Goal: Check status: Check status

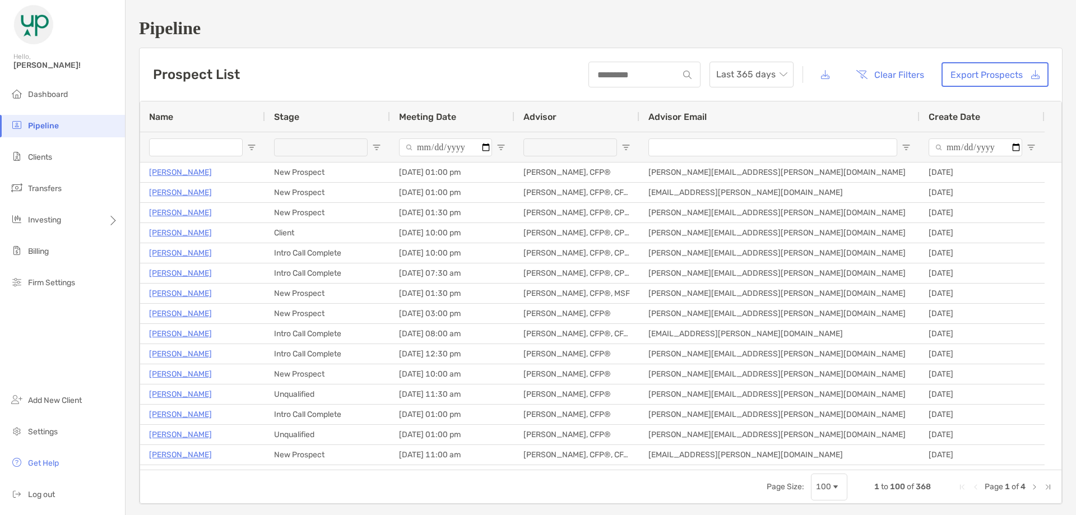
click at [198, 138] on input "Name Filter Input" at bounding box center [196, 147] width 94 height 18
click at [50, 96] on span "Dashboard" at bounding box center [48, 95] width 40 height 10
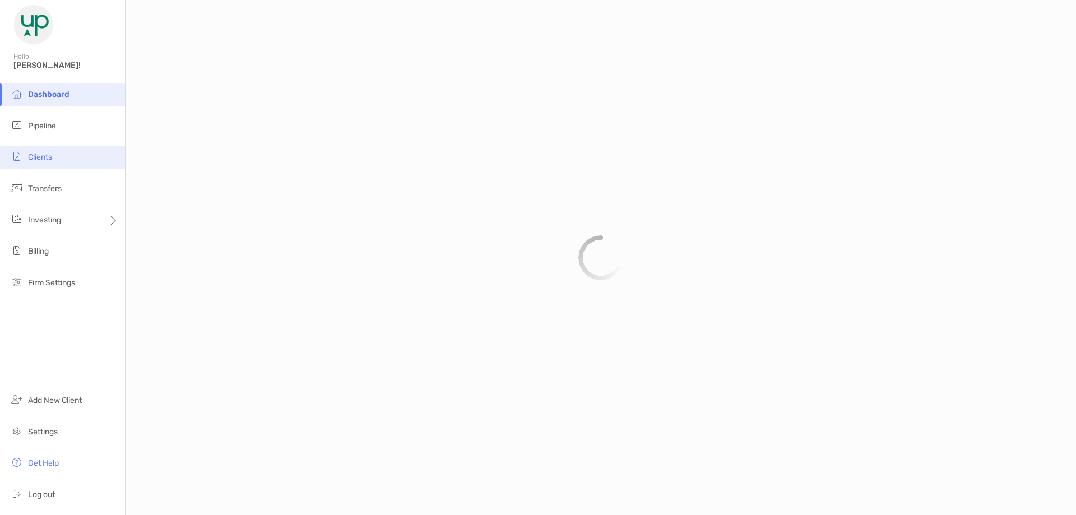
click at [43, 158] on span "Clients" at bounding box center [40, 157] width 24 height 10
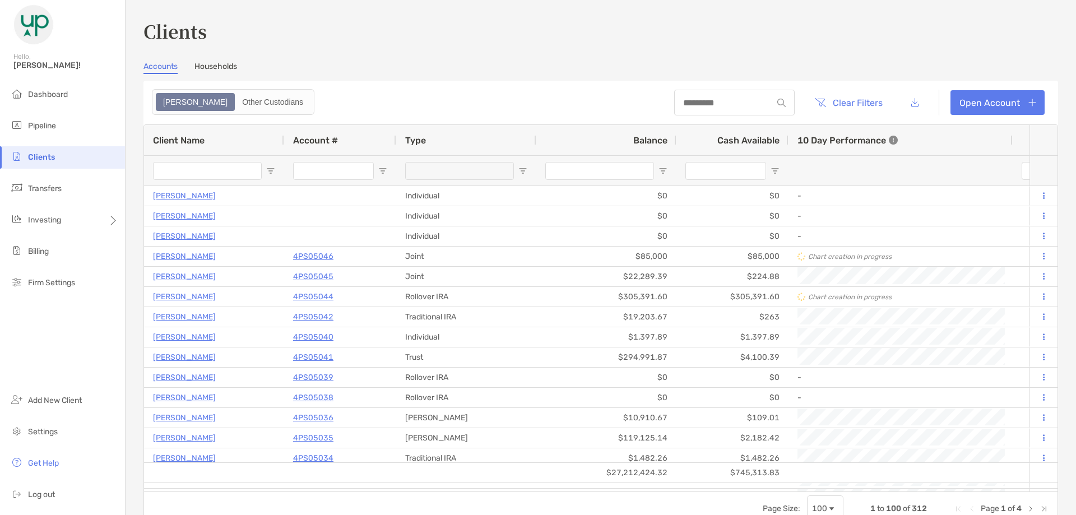
type input "***"
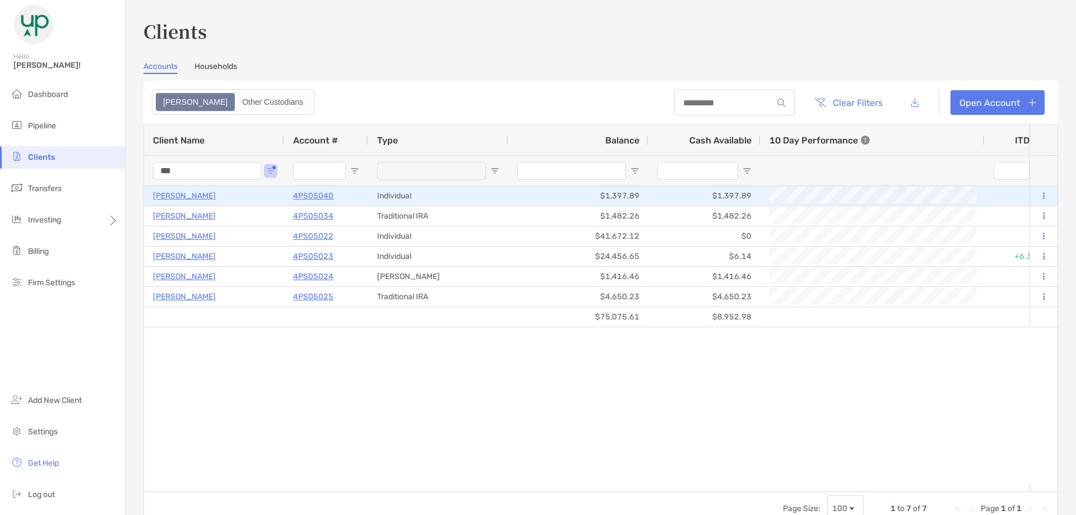
click at [307, 198] on p "4PS05040" at bounding box center [313, 196] width 40 height 14
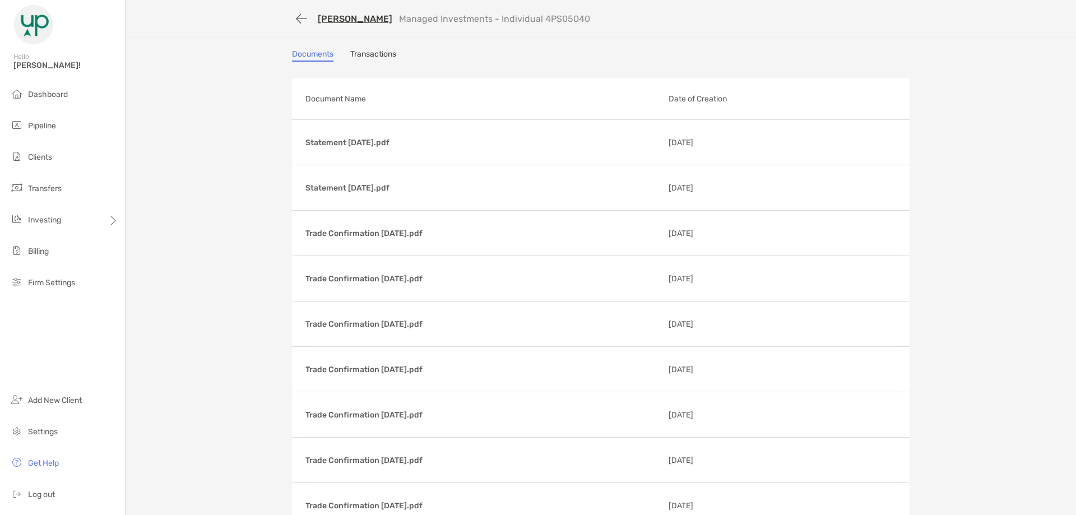
click at [375, 54] on link "Transactions" at bounding box center [373, 55] width 46 height 12
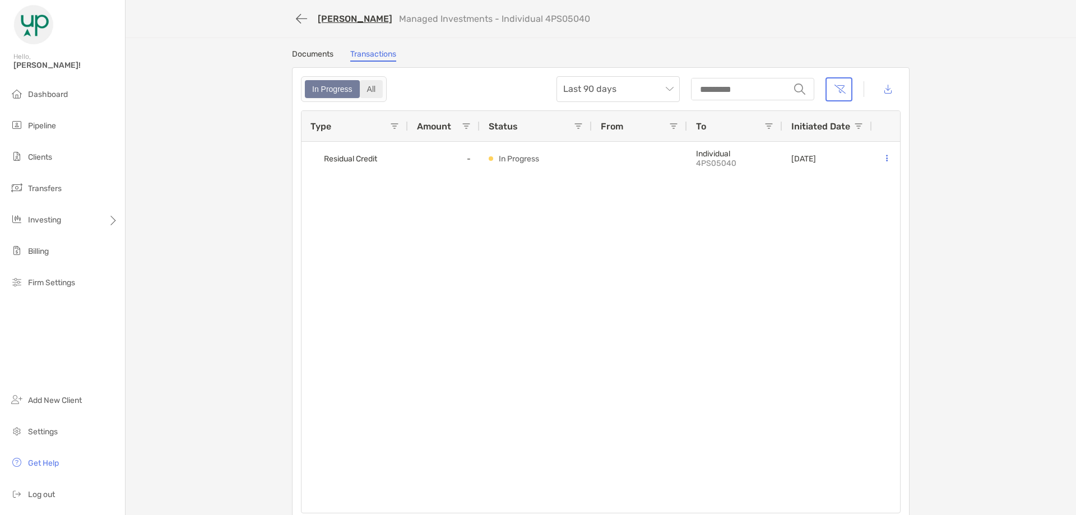
click at [364, 86] on div "All" at bounding box center [371, 89] width 21 height 16
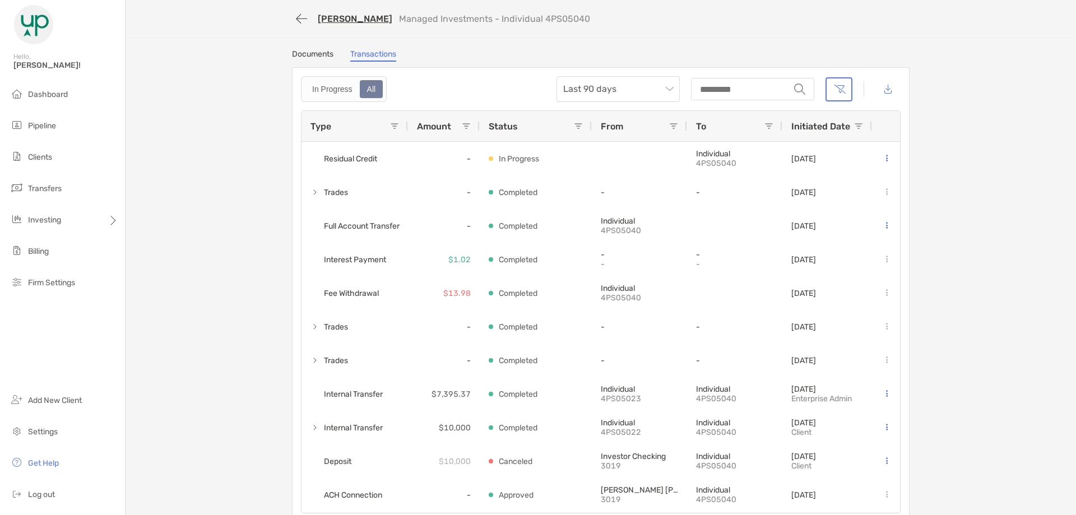
click at [282, 177] on div "Documents Transactions In Progress All Last 90 days string Type Amount Status F…" at bounding box center [601, 285] width 640 height 473
click at [299, 20] on button "button" at bounding box center [301, 18] width 19 height 21
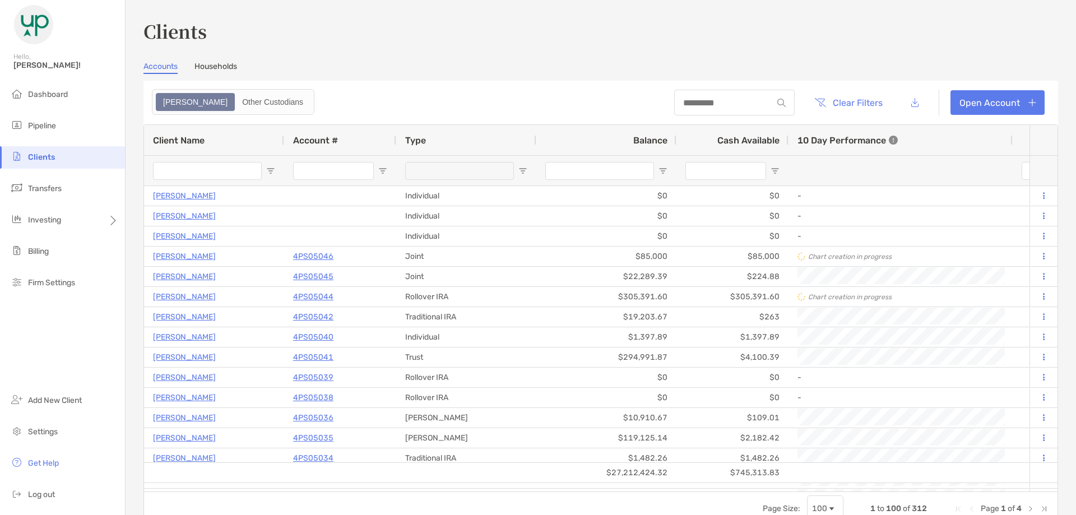
type input "***"
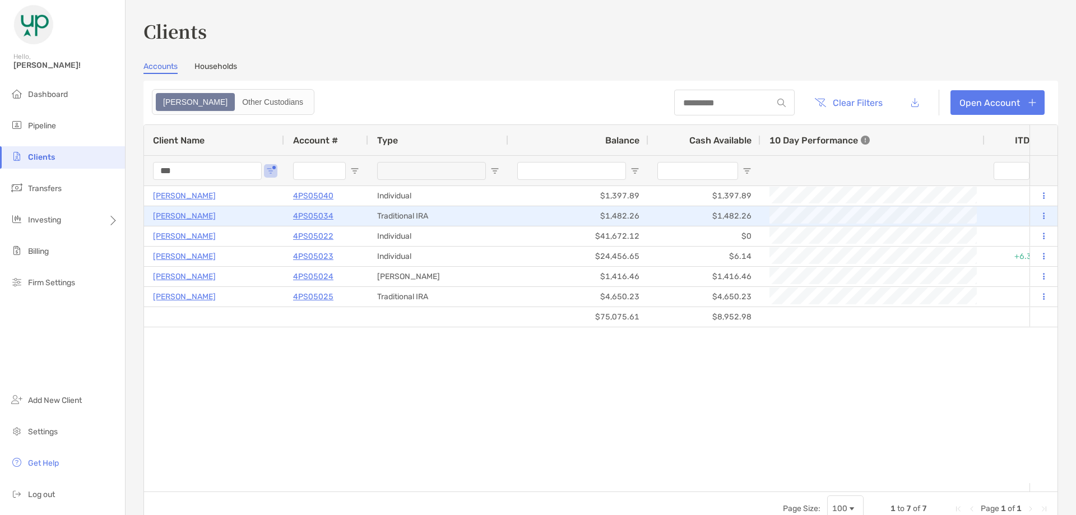
click at [307, 217] on p "4PS05034" at bounding box center [313, 216] width 40 height 14
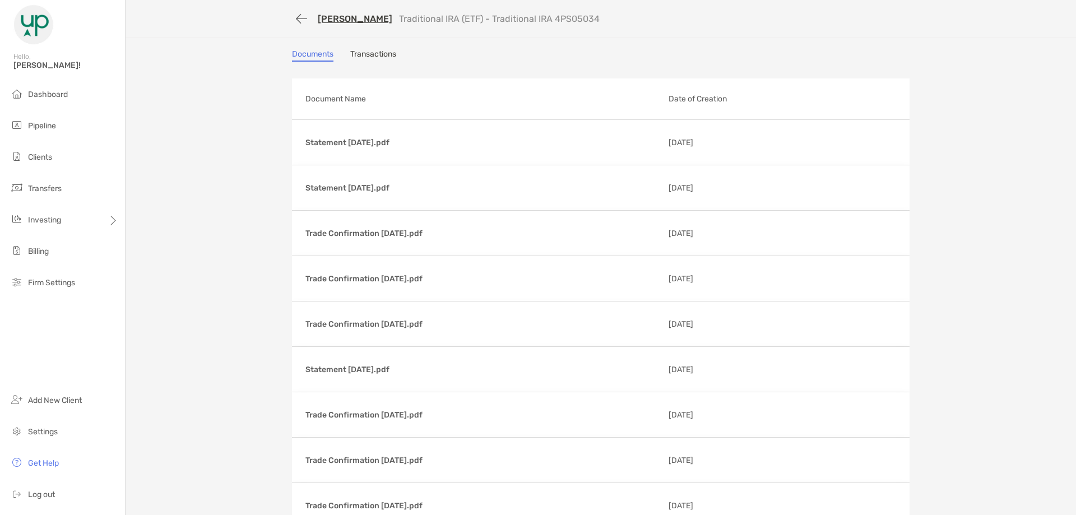
click at [364, 58] on link "Transactions" at bounding box center [373, 55] width 46 height 12
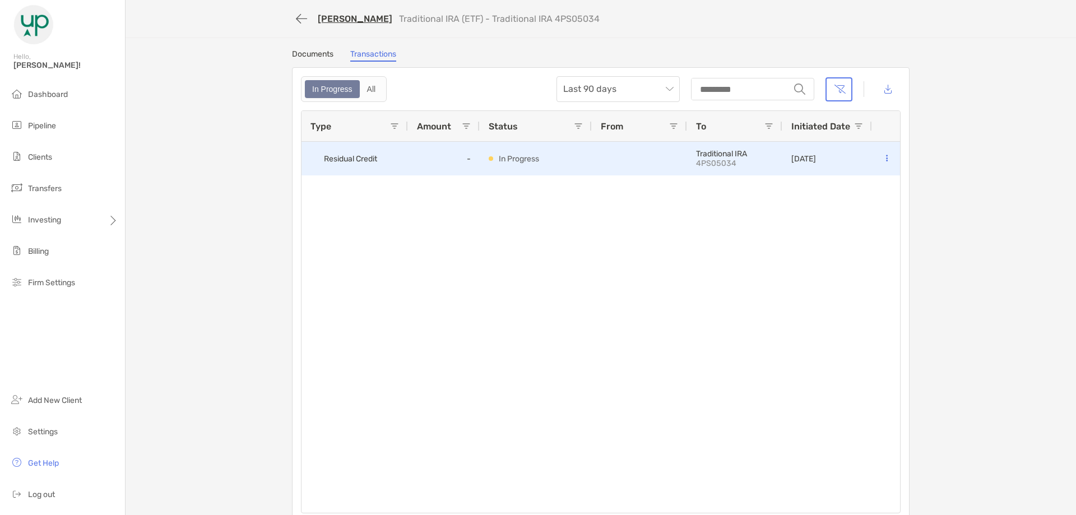
click at [359, 163] on span "Residual Credit" at bounding box center [350, 159] width 53 height 18
click at [512, 164] on p "In Progress" at bounding box center [519, 159] width 40 height 14
click at [729, 164] on p "4PS05034" at bounding box center [734, 164] width 77 height 10
click at [816, 173] on div "[DATE]" at bounding box center [803, 158] width 25 height 33
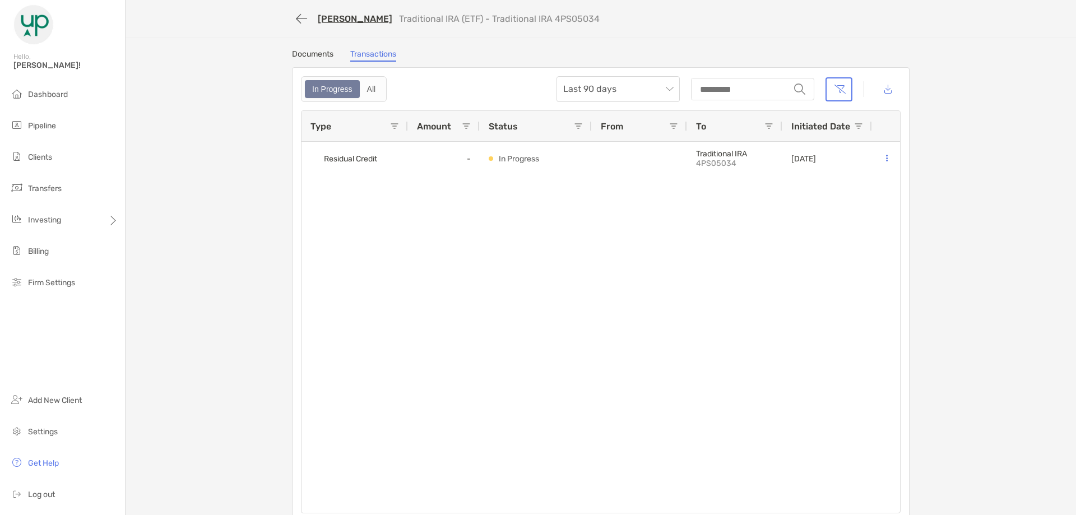
click at [292, 8] on div "[PERSON_NAME] Traditional IRA (ETF) - Traditional IRA 4PS05034" at bounding box center [592, 18] width 601 height 21
click at [294, 19] on button "button" at bounding box center [301, 18] width 19 height 21
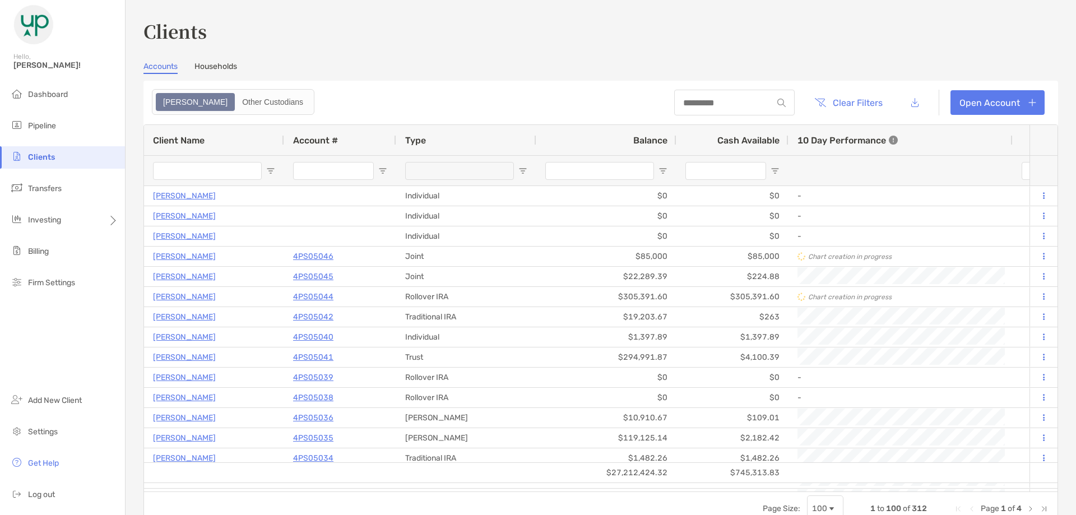
type input "***"
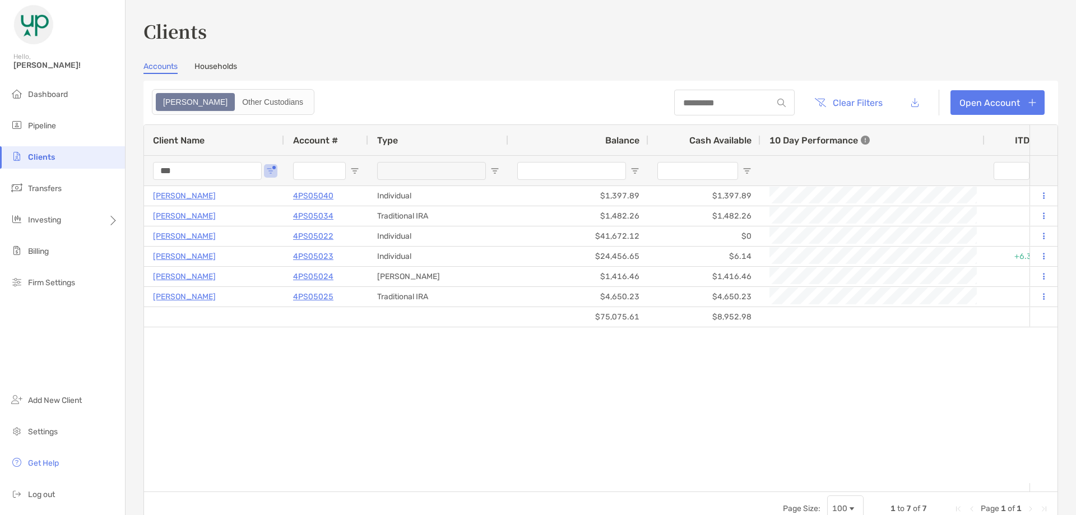
click at [425, 365] on div "[PERSON_NAME] 4PS05040 Individual $1,397.89 $1,397.89 +0.95% As of [DATE] 0% 0%…" at bounding box center [587, 334] width 886 height 297
